Goal: Task Accomplishment & Management: Use online tool/utility

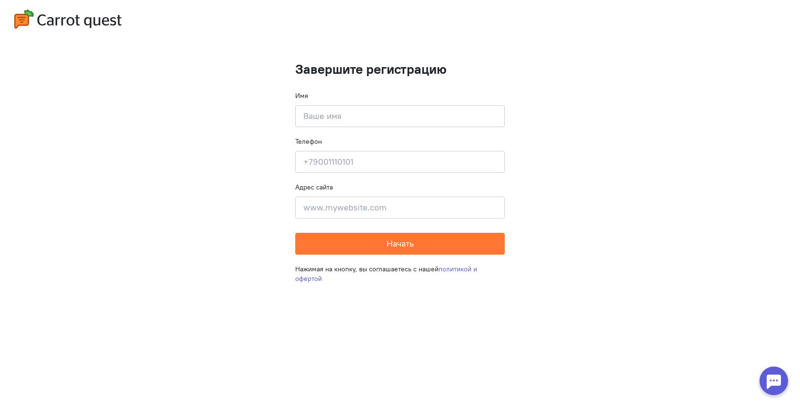
click at [474, 259] on div "Нажимая на кнопку, вы соглашаетесь с нашей политикой и офертой" at bounding box center [400, 274] width 210 height 38
click at [400, 123] on input at bounding box center [400, 116] width 210 height 22
type input "roylar#ADD\\\\\\\\\\\\\\\\\\\\\\\\\\\\\\\\\\\\\\\\\\\\\\\\\\\\\\\\\\\\\\\\\\\\\…"
type input "royalroof,luf"
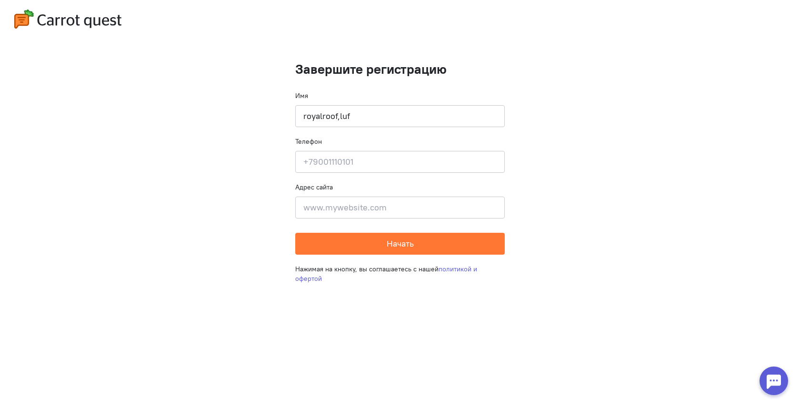
click at [331, 132] on form "Завершите регистрацию Имя royalroof,luf Телефон Введите свой телефон Адрес сайт…" at bounding box center [400, 158] width 210 height 193
click at [340, 124] on input "royalroof,luf" at bounding box center [400, 116] width 210 height 22
drag, startPoint x: 338, startPoint y: 119, endPoint x: 352, endPoint y: 119, distance: 14.8
click at [352, 119] on input "royalroof,luf" at bounding box center [400, 116] width 210 height 22
click at [324, 159] on input at bounding box center [400, 162] width 210 height 22
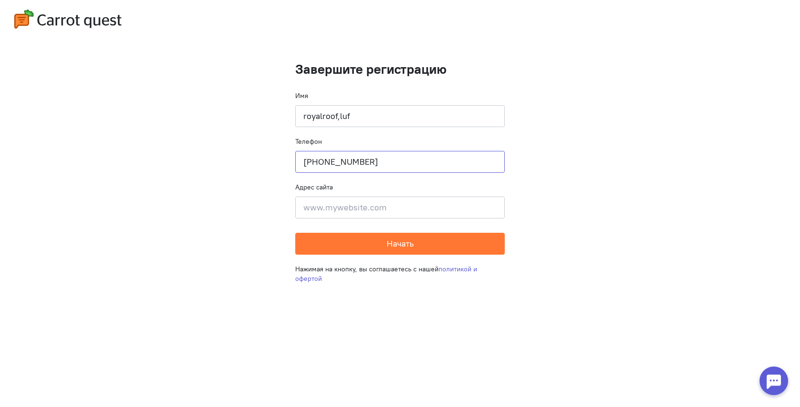
type input "[PHONE_NUMBER]"
click at [326, 205] on input at bounding box center [400, 208] width 210 height 22
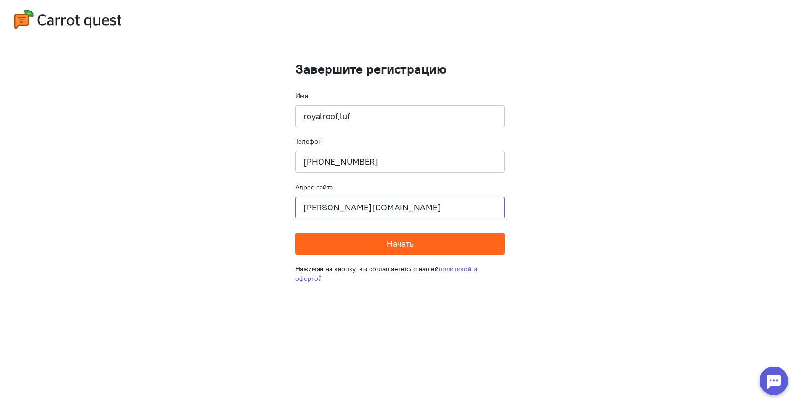
type input "[PERSON_NAME][DOMAIN_NAME]"
click at [364, 242] on button "Начать" at bounding box center [400, 244] width 210 height 22
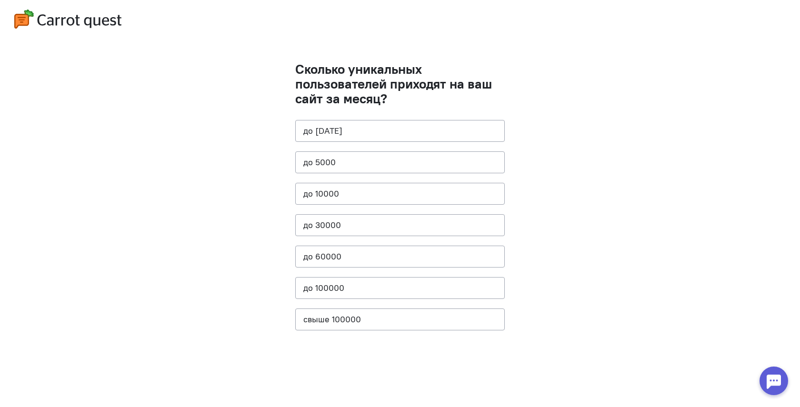
click at [364, 242] on cq-question "Сколько уникальных пользователей приходят на ваш сайт за месяц? до [DATE] до 50…" at bounding box center [400, 201] width 210 height 278
click at [351, 206] on cq-question "Сколько уникальных пользователей приходят на ваш сайт за месяц? до [DATE] до 50…" at bounding box center [400, 201] width 210 height 278
click at [356, 196] on button "до 10000" at bounding box center [400, 194] width 210 height 22
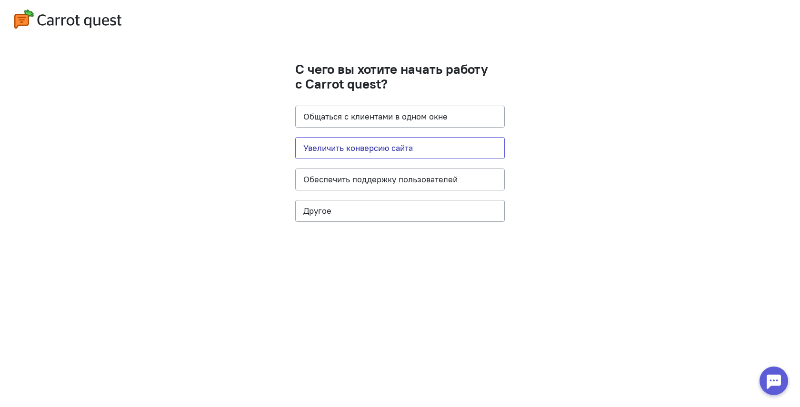
click at [353, 150] on button "Увеличить конверсию сайта" at bounding box center [400, 148] width 210 height 22
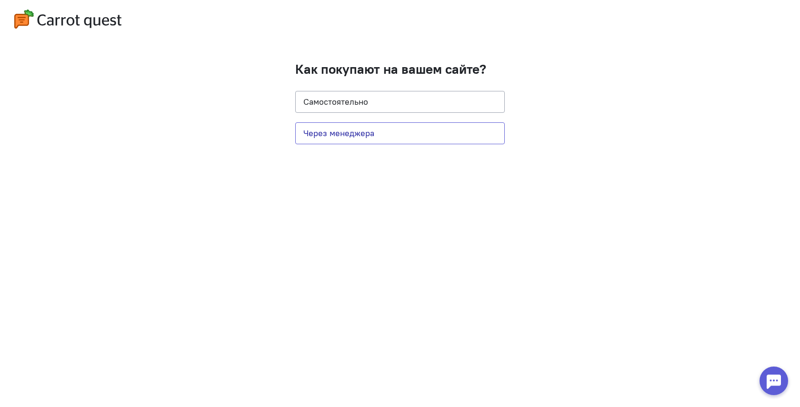
click at [379, 130] on button "Через менеджера" at bounding box center [400, 133] width 210 height 22
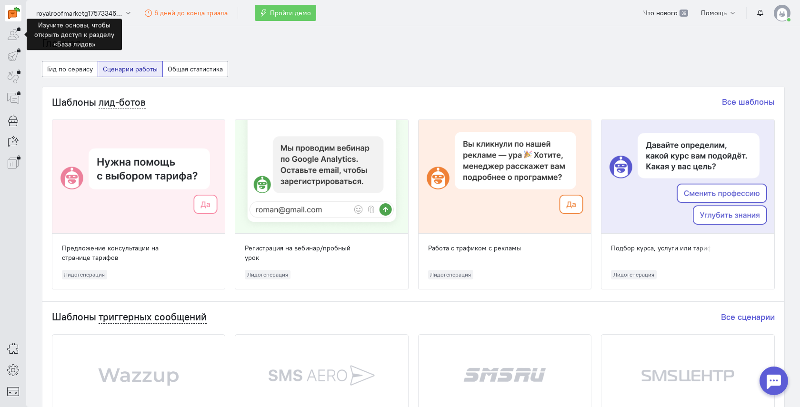
click at [10, 32] on div at bounding box center [13, 34] width 17 height 17
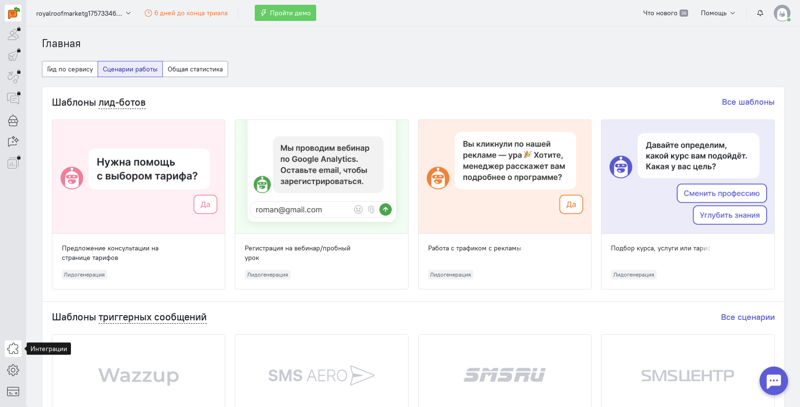
click at [14, 344] on icon at bounding box center [13, 348] width 12 height 11
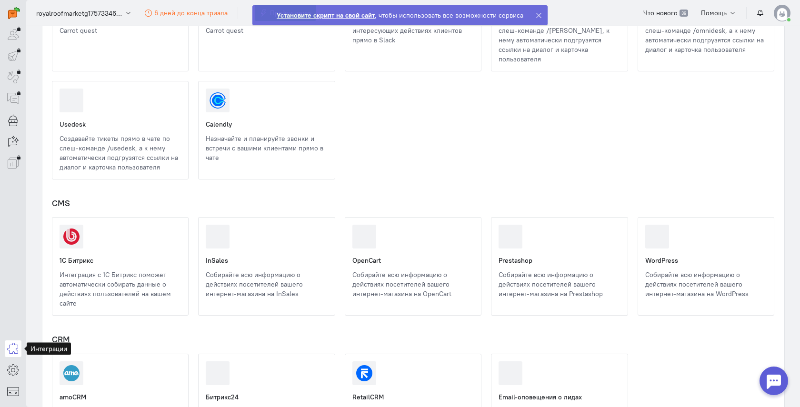
scroll to position [288, 0]
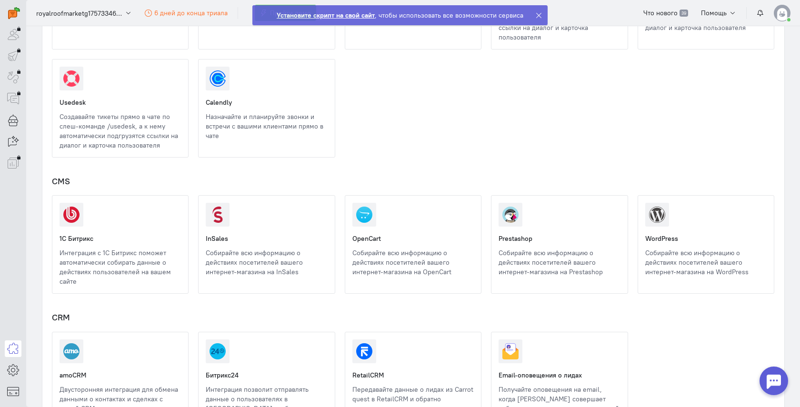
click at [394, 180] on div "CMS 1С Битрикс New Beta Интеграция с 1С Битрикс поможет автоматически собирать …" at bounding box center [413, 238] width 723 height 122
drag, startPoint x: 394, startPoint y: 179, endPoint x: 380, endPoint y: 214, distance: 38.0
click at [380, 214] on div "CMS 1С Битрикс New Beta Интеграция с 1С Битрикс поможет автоматически собирать …" at bounding box center [413, 238] width 723 height 122
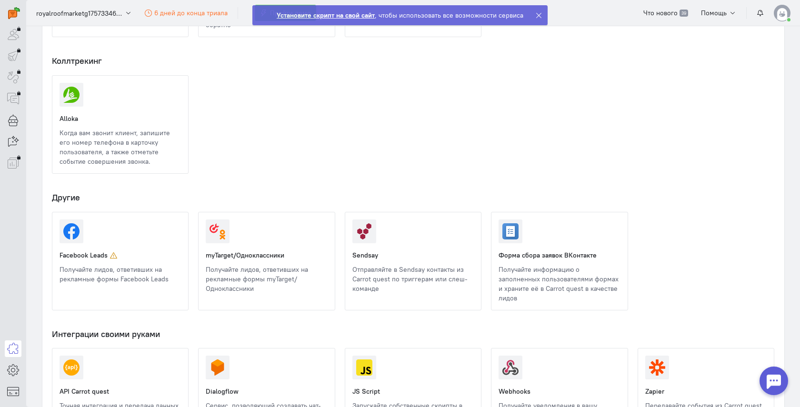
scroll to position [826, 0]
click at [206, 294] on link at bounding box center [206, 294] width 0 height 0
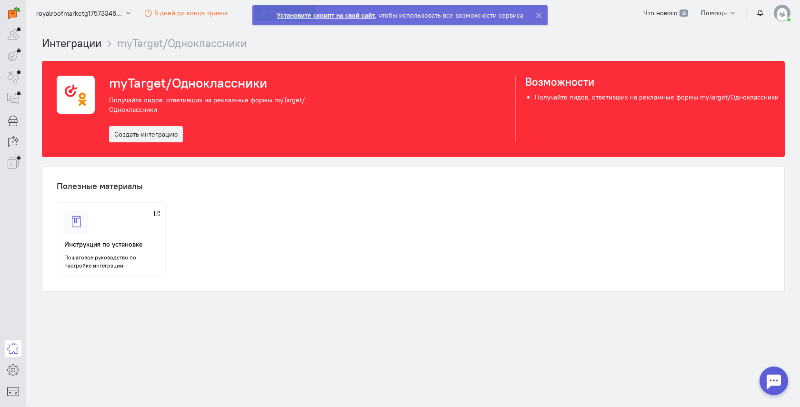
click at [243, 201] on div "Полезные материалы Инструкция по установке Пошаговое руководство по настройке и…" at bounding box center [413, 229] width 742 height 124
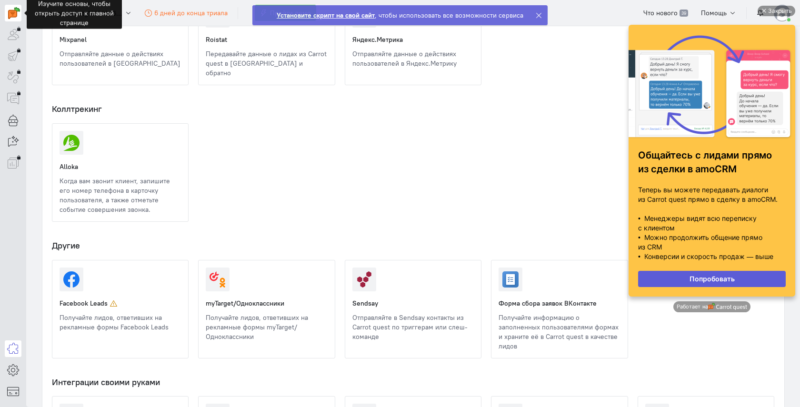
scroll to position [780, 0]
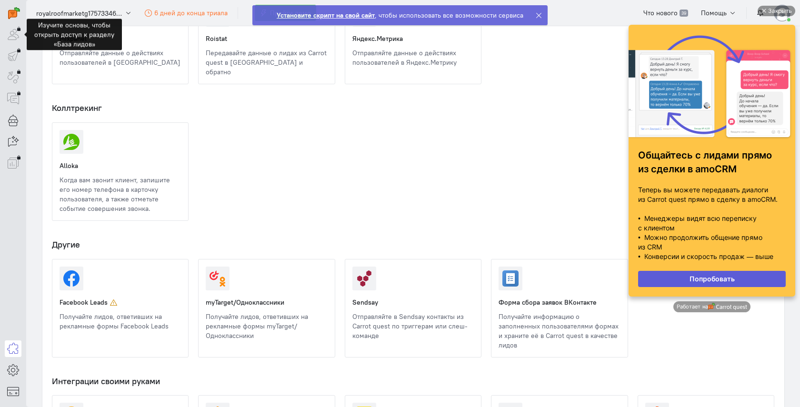
click at [8, 31] on div at bounding box center [13, 34] width 17 height 17
click at [17, 31] on div at bounding box center [13, 34] width 17 height 17
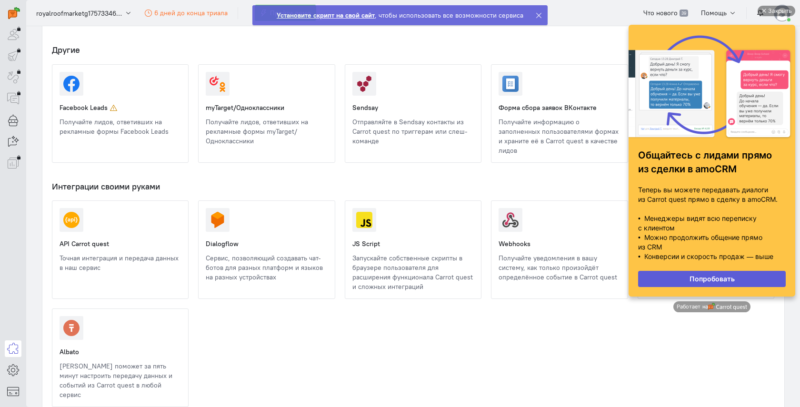
scroll to position [1009, 0]
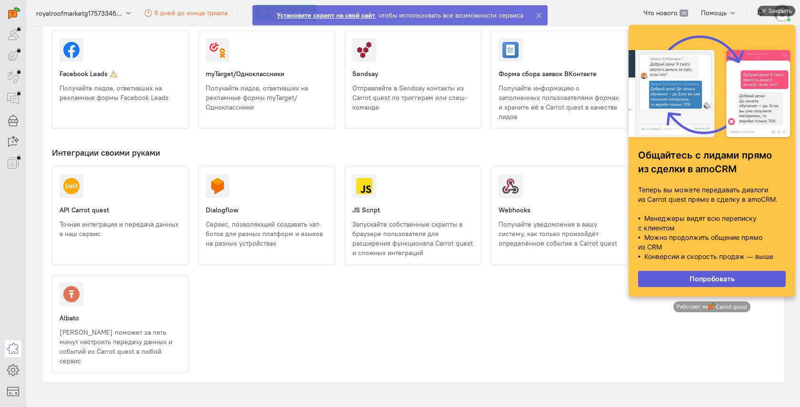
click at [772, 11] on div "Закрыть" at bounding box center [780, 11] width 24 height 10
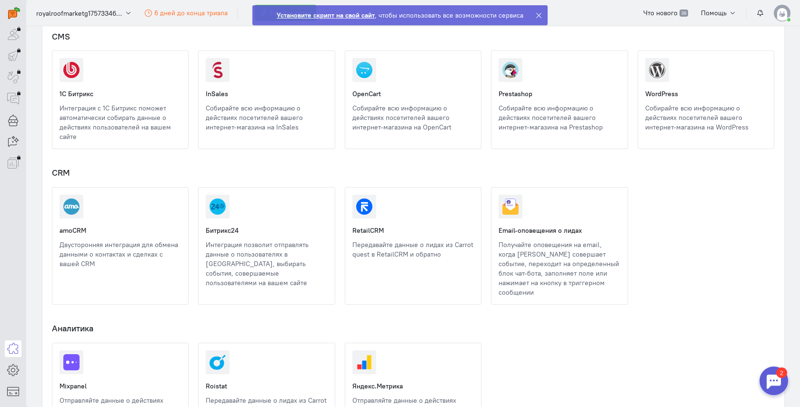
scroll to position [431, 0]
click at [206, 289] on link at bounding box center [206, 289] width 0 height 0
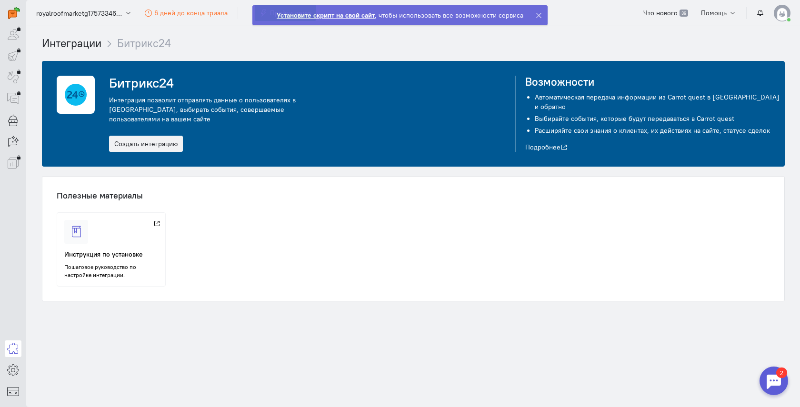
click at [249, 223] on div "Инструкция по установке Пошаговое руководство по настройке интеграции." at bounding box center [413, 249] width 713 height 74
click at [80, 220] on div at bounding box center [76, 232] width 24 height 24
click at [125, 139] on link "Создать интеграцию" at bounding box center [146, 144] width 74 height 16
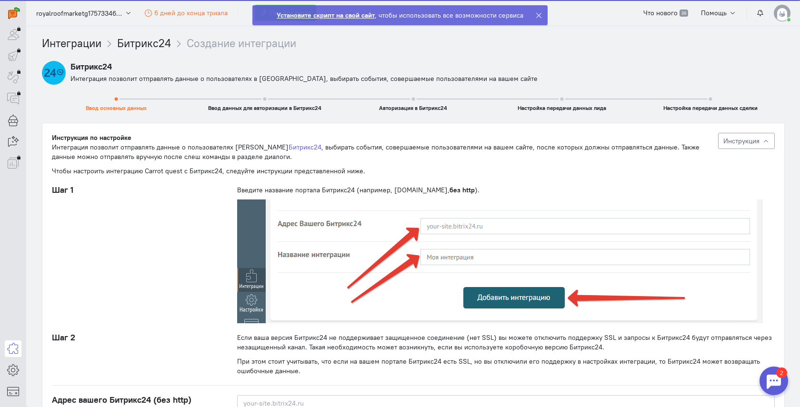
scroll to position [10, 0]
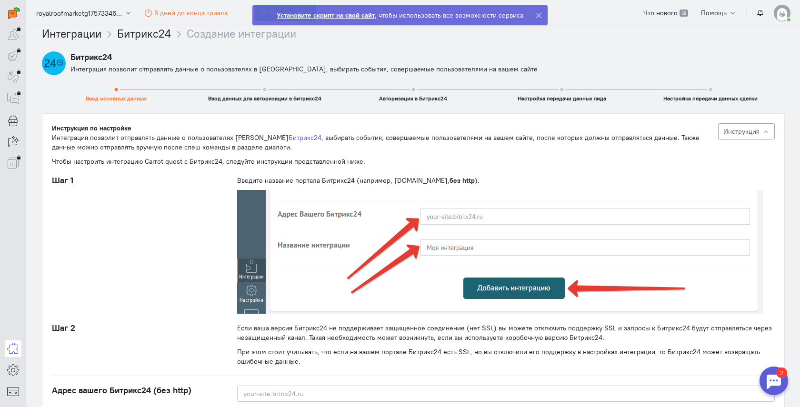
click at [781, 14] on img at bounding box center [782, 13] width 17 height 17
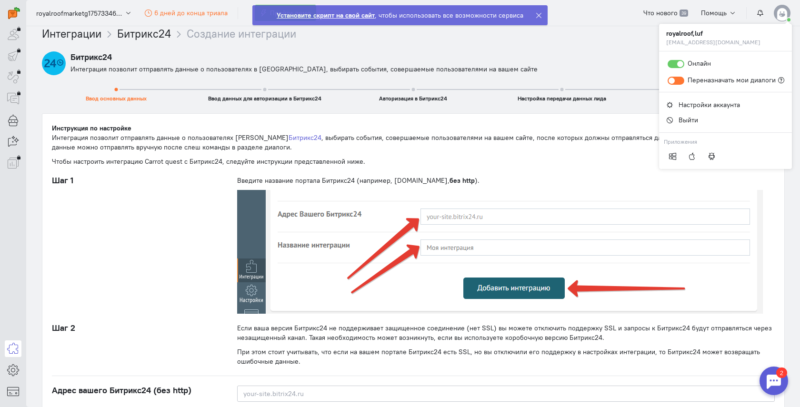
scroll to position [9, 0]
click at [108, 348] on div "Шаг 2" at bounding box center [135, 345] width 186 height 43
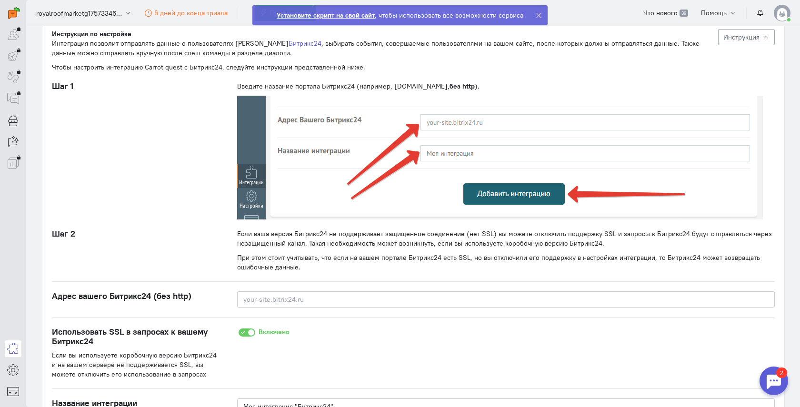
scroll to position [209, 0]
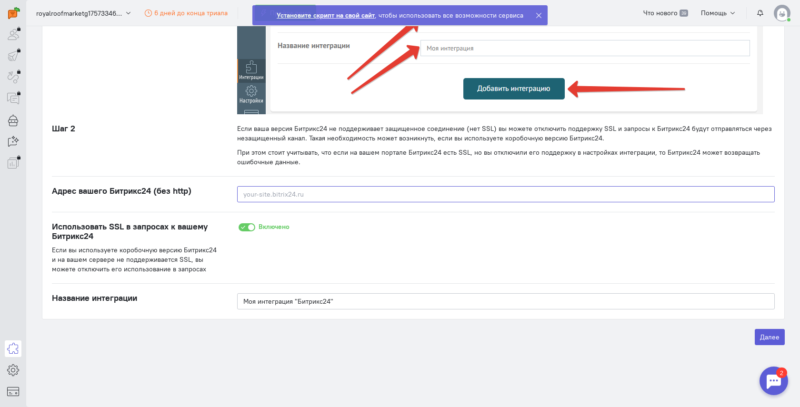
click at [280, 193] on input at bounding box center [506, 194] width 538 height 16
type input "[DOMAIN_NAME]"
click at [314, 272] on div "Включено" at bounding box center [506, 248] width 557 height 52
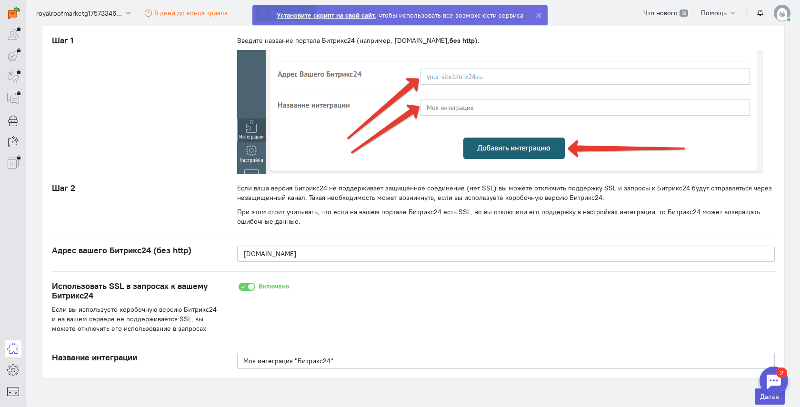
scroll to position [149, 0]
click at [247, 260] on input "[DOMAIN_NAME]" at bounding box center [506, 254] width 538 height 16
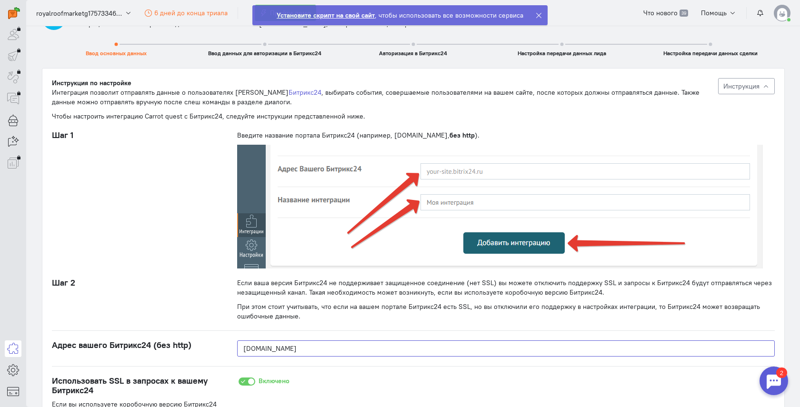
scroll to position [54, 0]
click at [368, 256] on img at bounding box center [500, 207] width 526 height 124
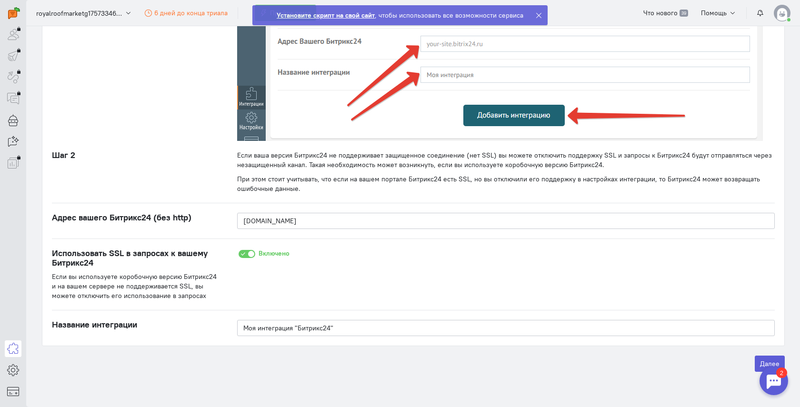
scroll to position [209, 0]
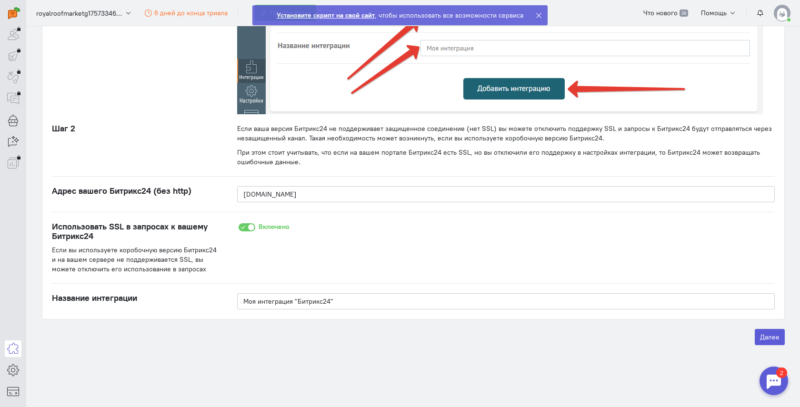
click at [771, 327] on ng-include "Инструкция по настройке Интеграция позволит отправлять данные о пользователях в…" at bounding box center [413, 130] width 743 height 432
click at [769, 330] on button "Далее" at bounding box center [770, 337] width 30 height 16
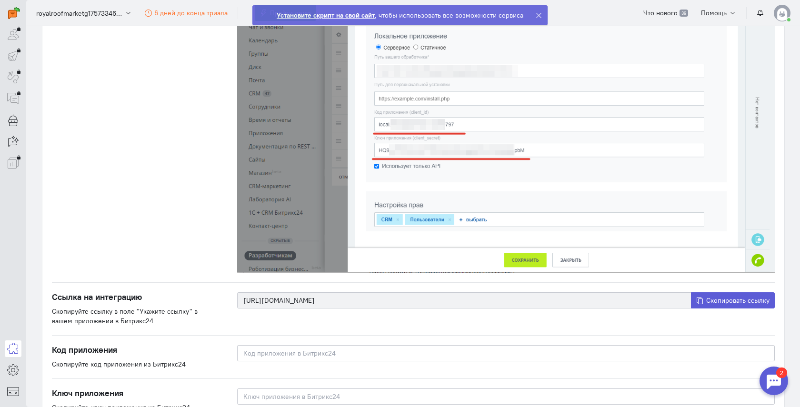
scroll to position [1171, 0]
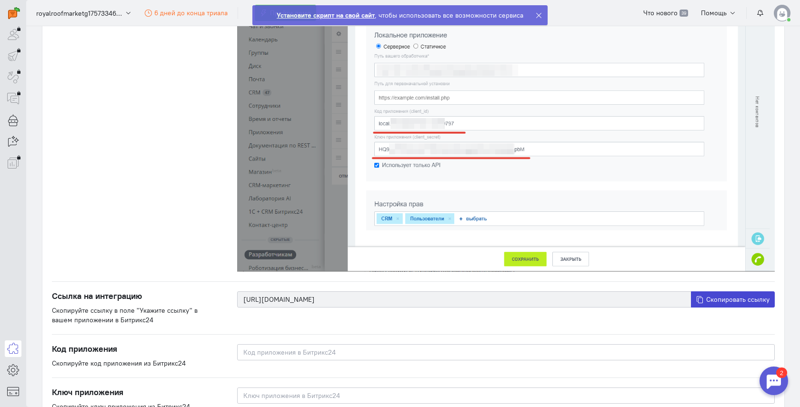
click at [717, 303] on span "Скопировать ссылку" at bounding box center [737, 299] width 63 height 9
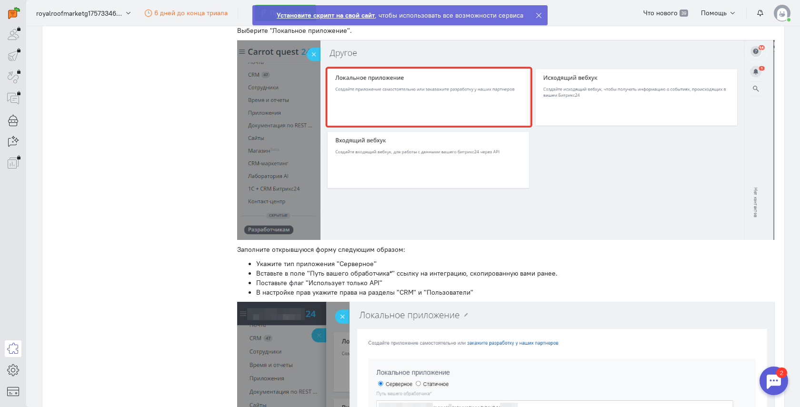
scroll to position [528, 0]
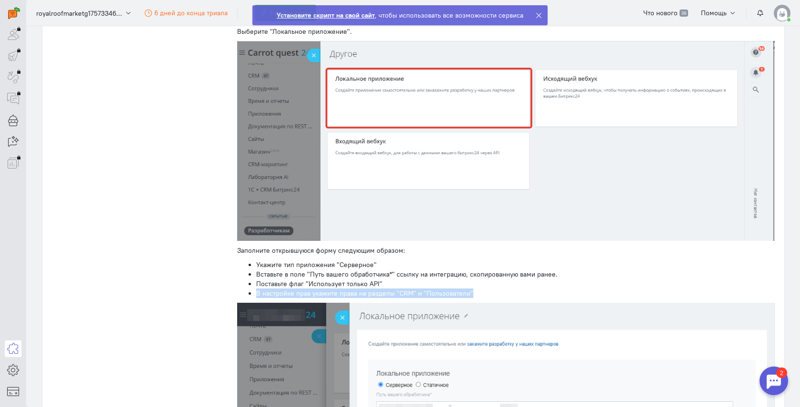
drag, startPoint x: 477, startPoint y: 289, endPoint x: 253, endPoint y: 296, distance: 223.4
click at [253, 296] on ul "Укажите тип приложения "Серверное" Вставьте в поле "Путь вашего обработчика*" с…" at bounding box center [506, 279] width 538 height 38
click at [681, 15] on span "39" at bounding box center [684, 14] width 8 height 8
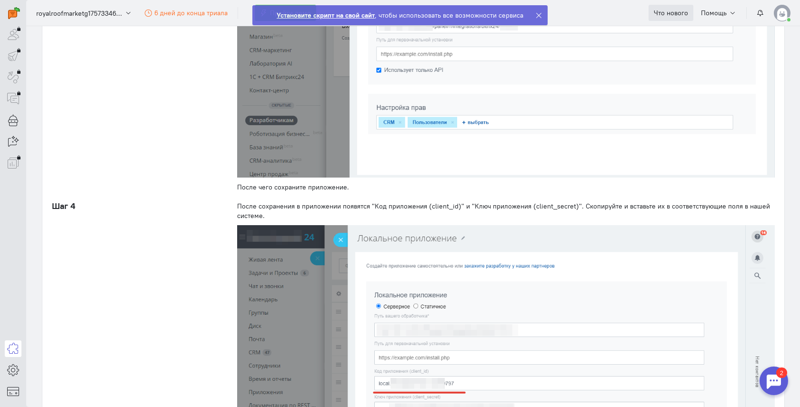
scroll to position [912, 0]
click at [551, 175] on img at bounding box center [506, 48] width 538 height 258
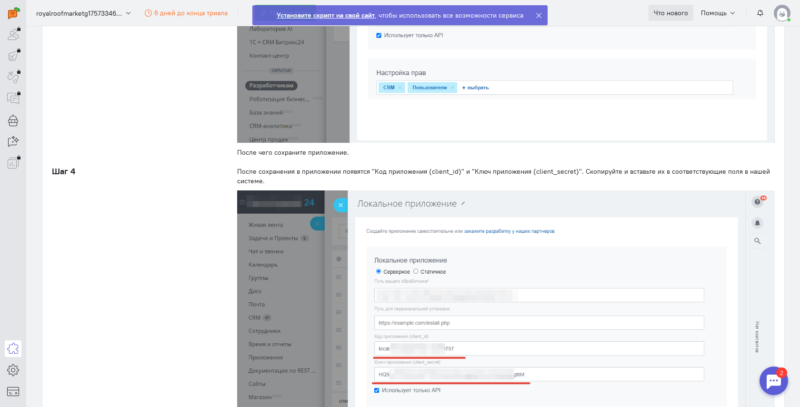
scroll to position [959, 0]
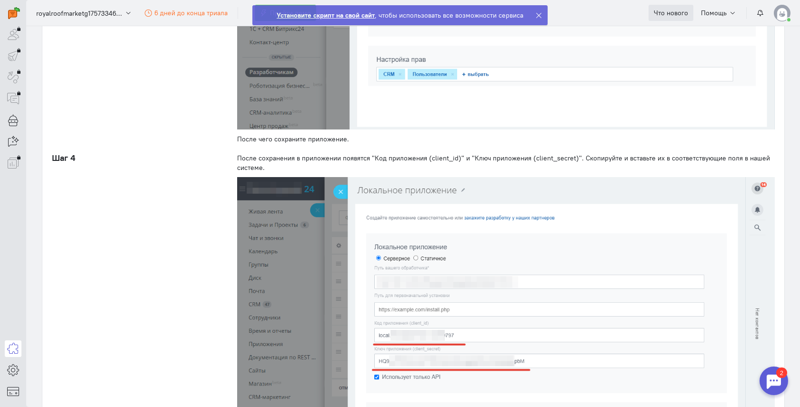
click at [770, 378] on div at bounding box center [774, 381] width 29 height 29
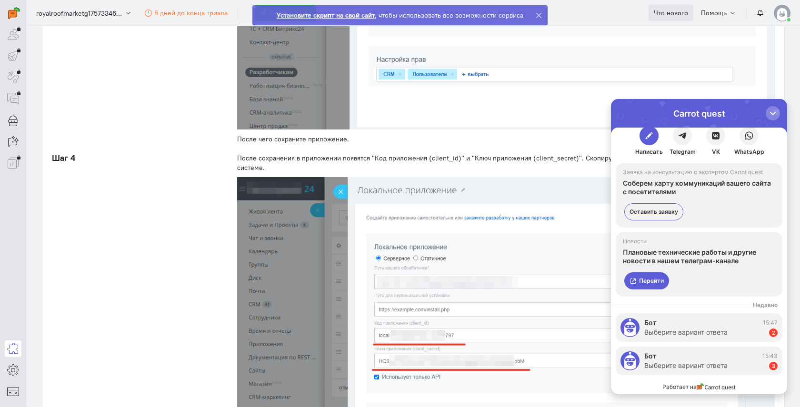
scroll to position [11, 0]
click at [694, 329] on div "Выберите вариант ответа" at bounding box center [685, 333] width 83 height 10
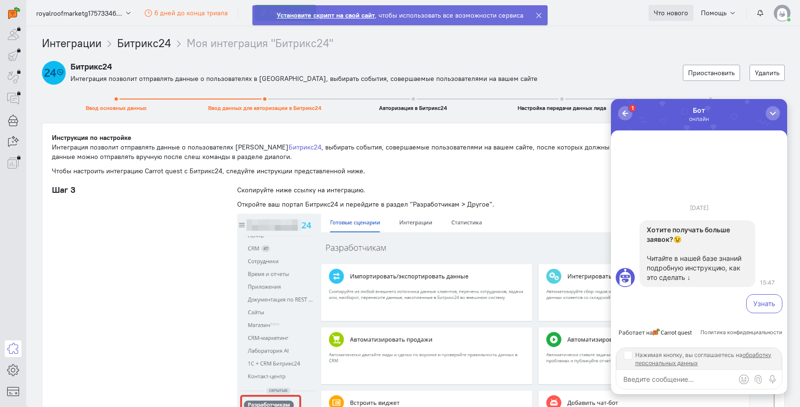
scroll to position [1254, 0]
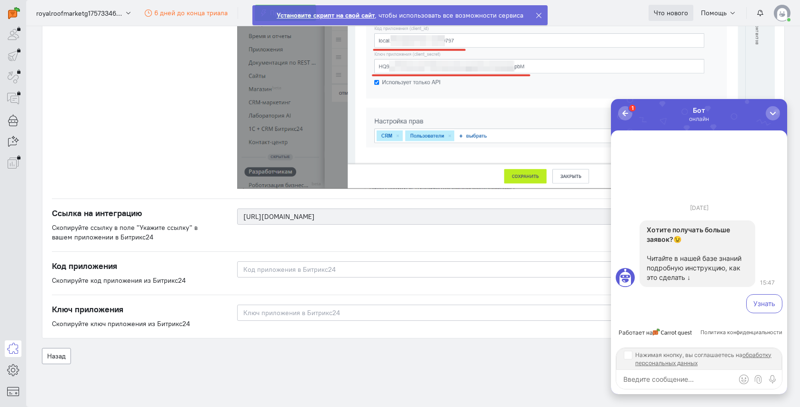
click at [395, 279] on div "Введите код приложения" at bounding box center [506, 273] width 557 height 24
click at [392, 270] on input at bounding box center [506, 269] width 538 height 16
click at [375, 241] on div "[URL][DOMAIN_NAME] Скопировать ссылку" at bounding box center [506, 225] width 557 height 33
click at [186, 152] on div "Шаг 4" at bounding box center [135, 24] width 186 height 331
click at [769, 116] on div "button" at bounding box center [773, 114] width 10 height 10
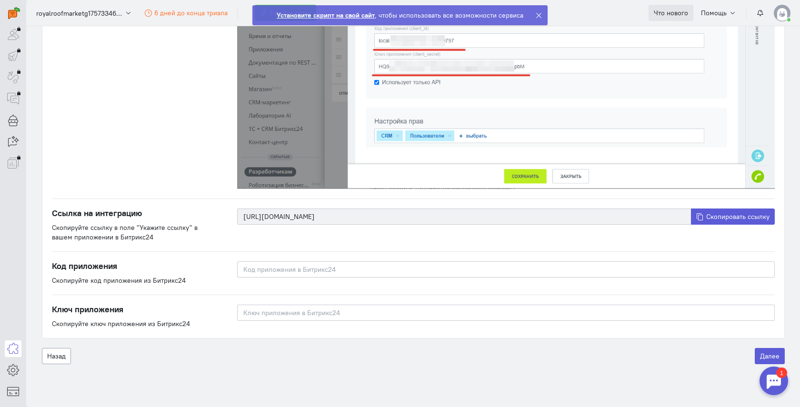
scroll to position [0, 0]
click at [606, 241] on div "[URL][DOMAIN_NAME] Скопировать ссылку" at bounding box center [506, 225] width 557 height 33
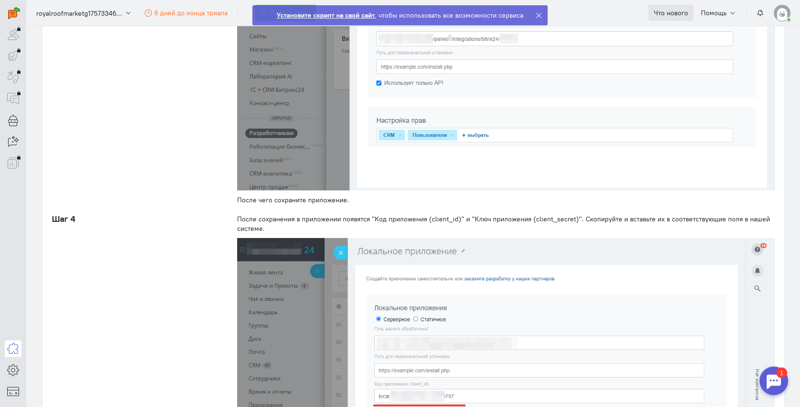
scroll to position [899, 0]
click at [555, 300] on img at bounding box center [506, 391] width 538 height 307
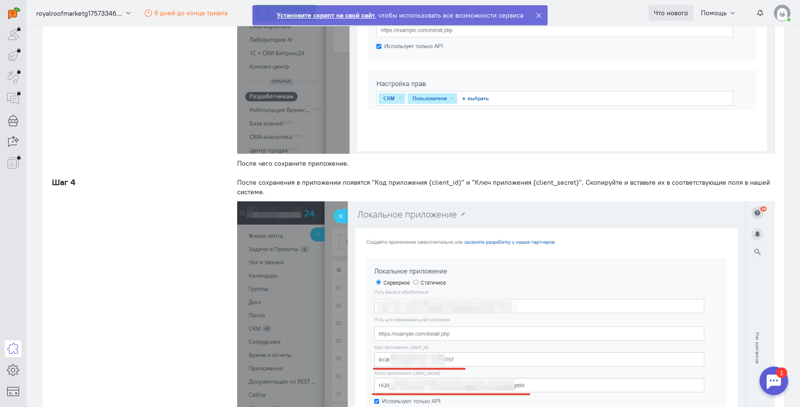
scroll to position [937, 0]
